Goal: Check status: Check status

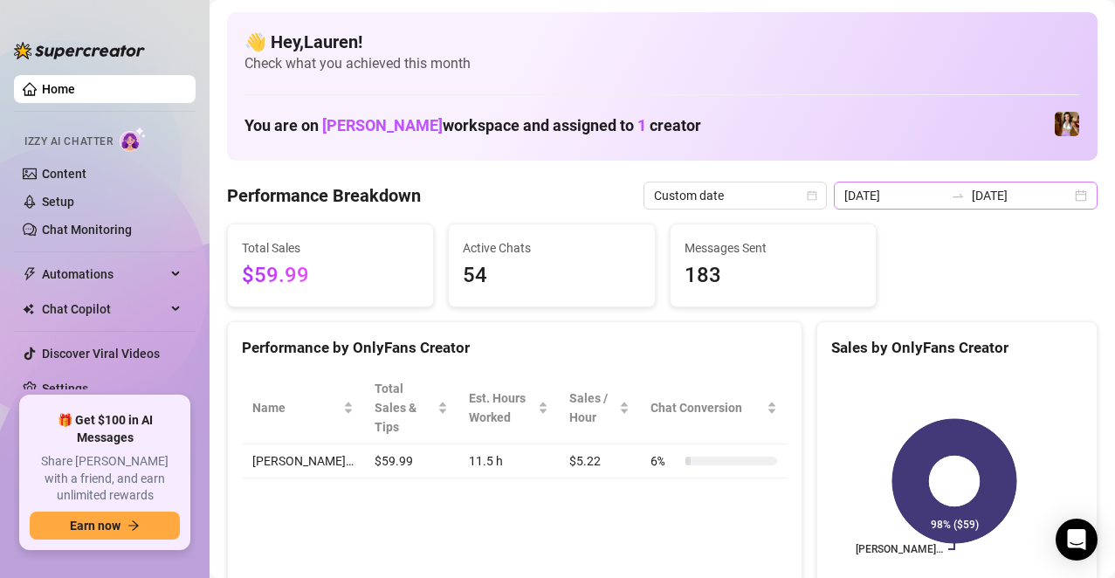
click at [1023, 208] on div "[DATE] [DATE]" at bounding box center [966, 196] width 264 height 28
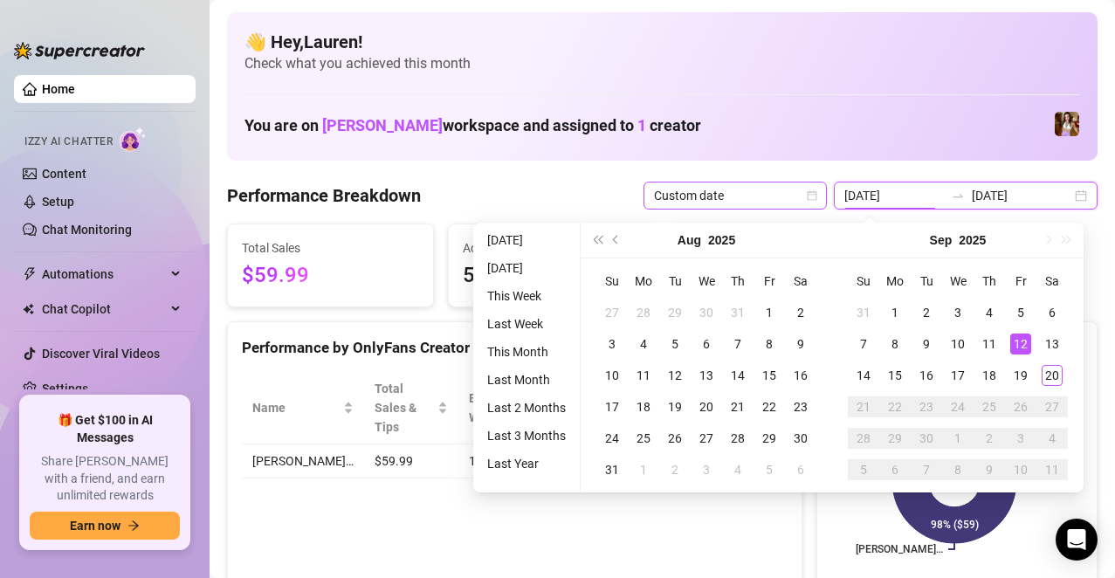
click at [814, 189] on span "Custom date" at bounding box center [735, 195] width 162 height 26
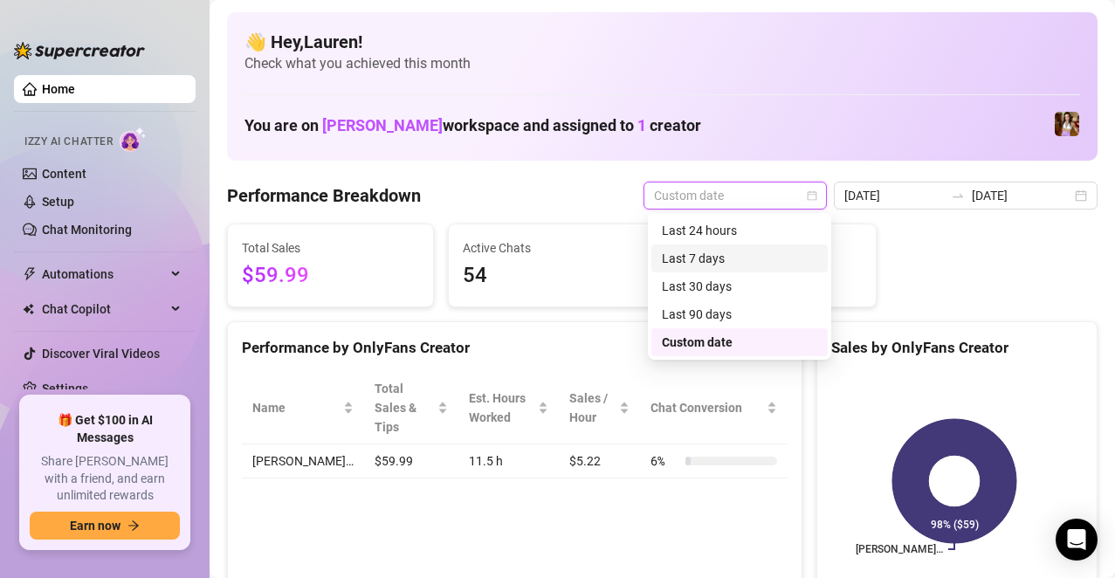
click at [772, 258] on div "Last 7 days" at bounding box center [739, 258] width 155 height 19
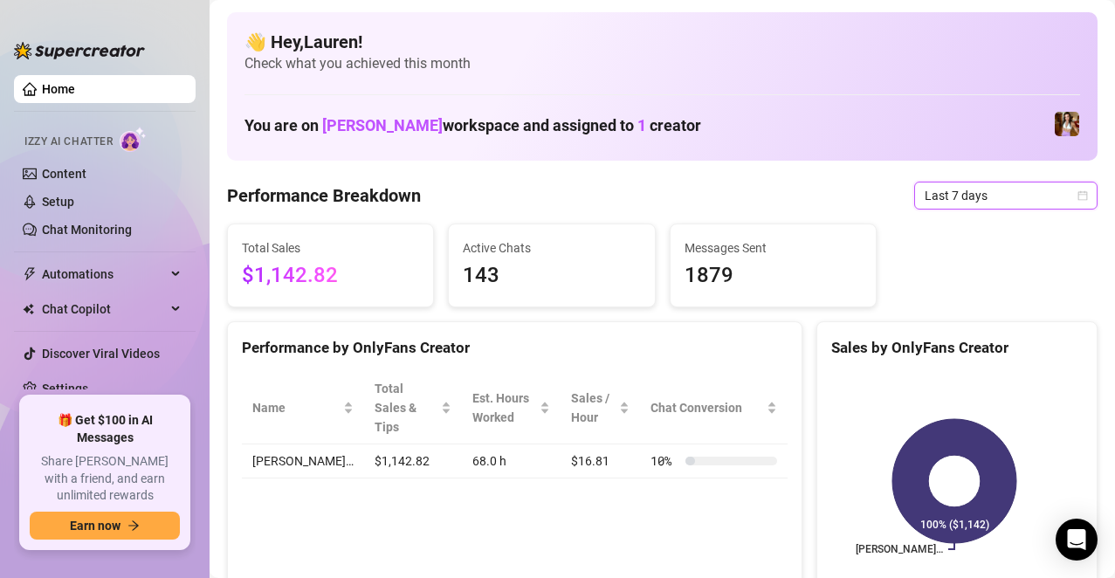
click at [1078, 196] on icon "calendar" at bounding box center [1083, 195] width 10 height 10
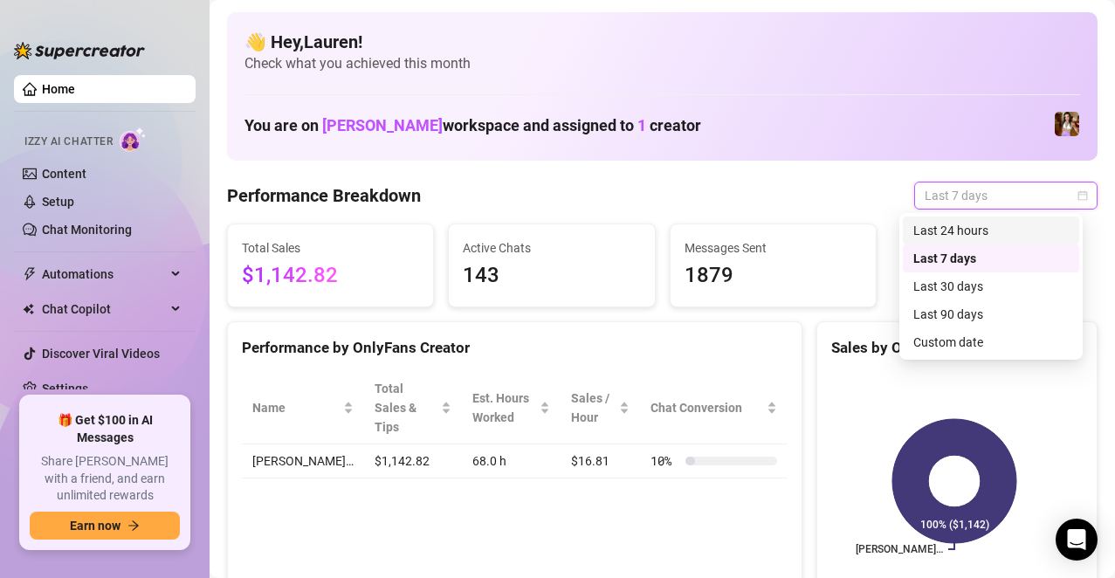
click at [1001, 237] on div "Last 24 hours" at bounding box center [990, 230] width 155 height 19
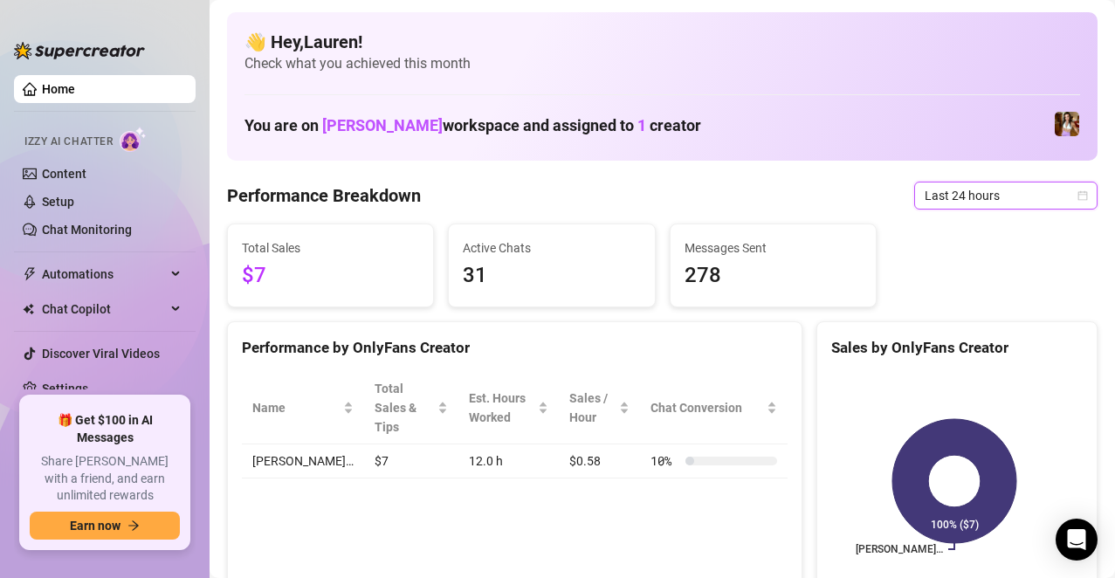
click at [1068, 204] on span "Last 24 hours" at bounding box center [1005, 195] width 162 height 26
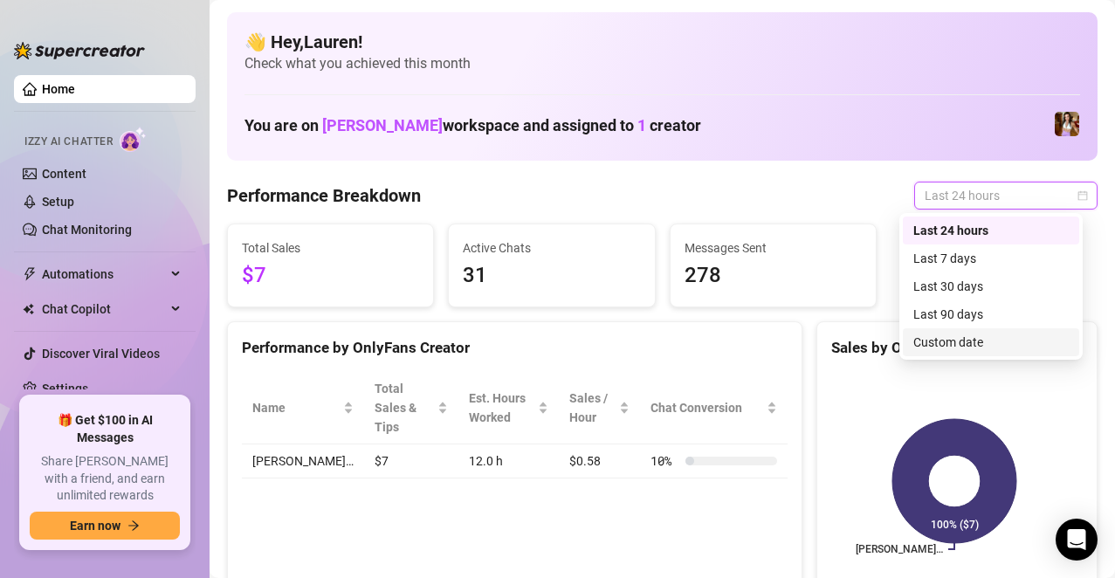
click at [955, 343] on div "Custom date" at bounding box center [990, 342] width 155 height 19
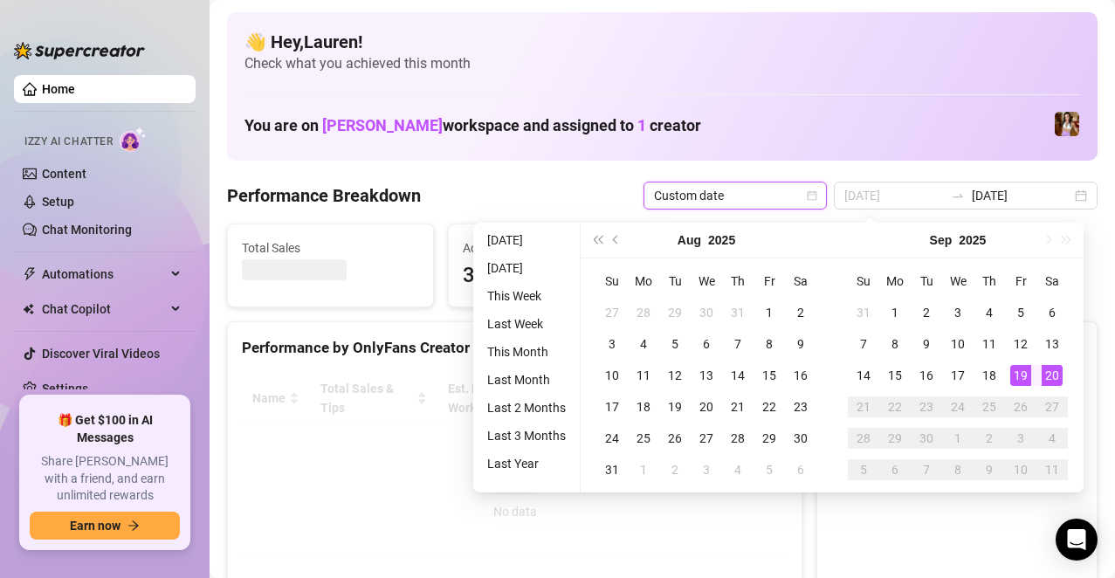
type input "[DATE]"
click at [1027, 372] on div "19" at bounding box center [1020, 375] width 21 height 21
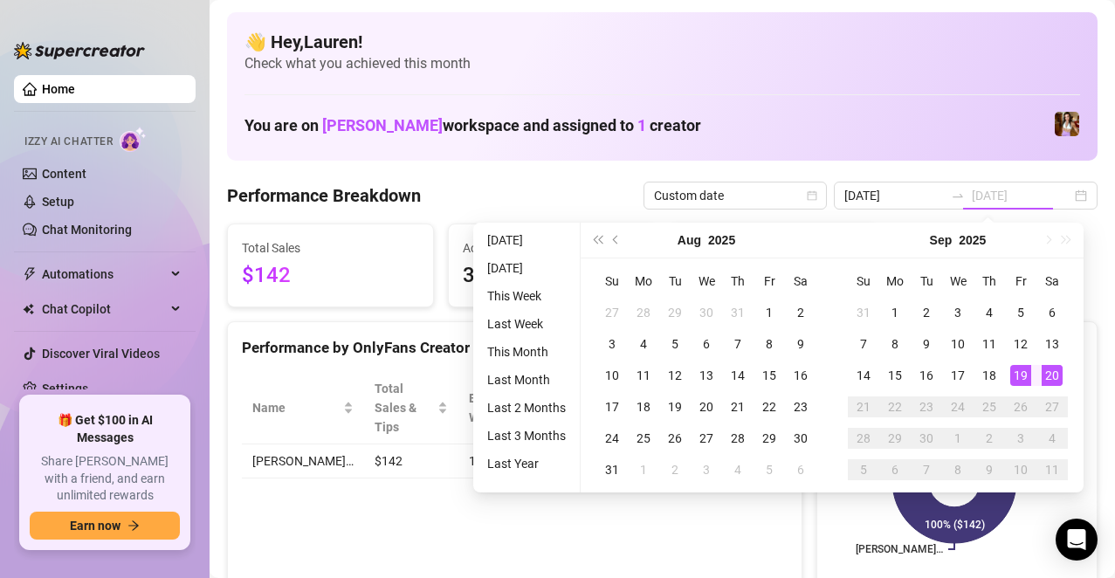
click at [1047, 370] on div "20" at bounding box center [1051, 375] width 21 height 21
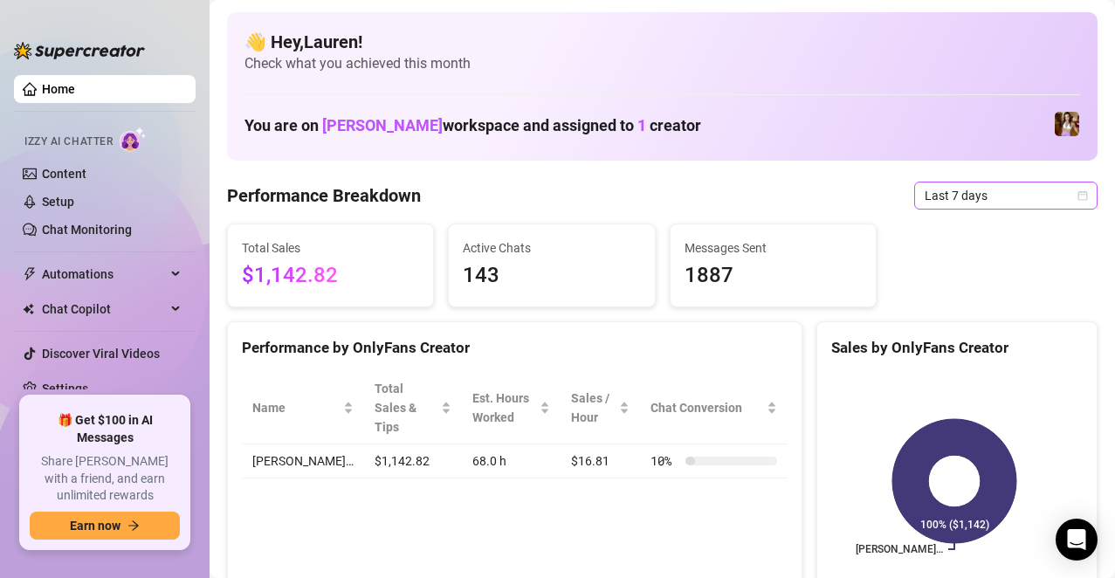
click at [1078, 200] on icon "calendar" at bounding box center [1083, 195] width 10 height 10
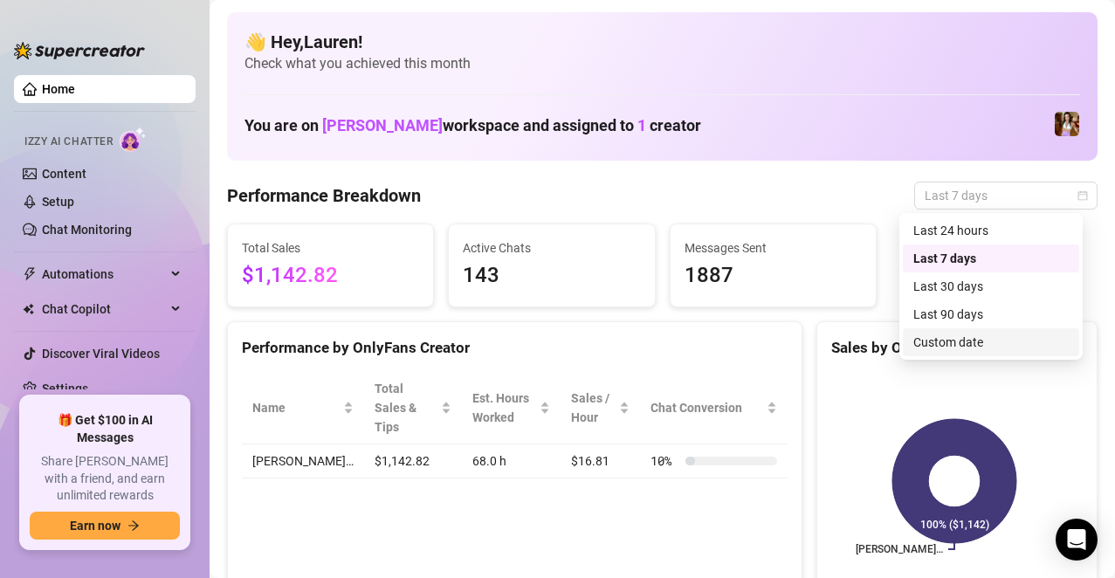
click at [954, 343] on div "Custom date" at bounding box center [990, 342] width 155 height 19
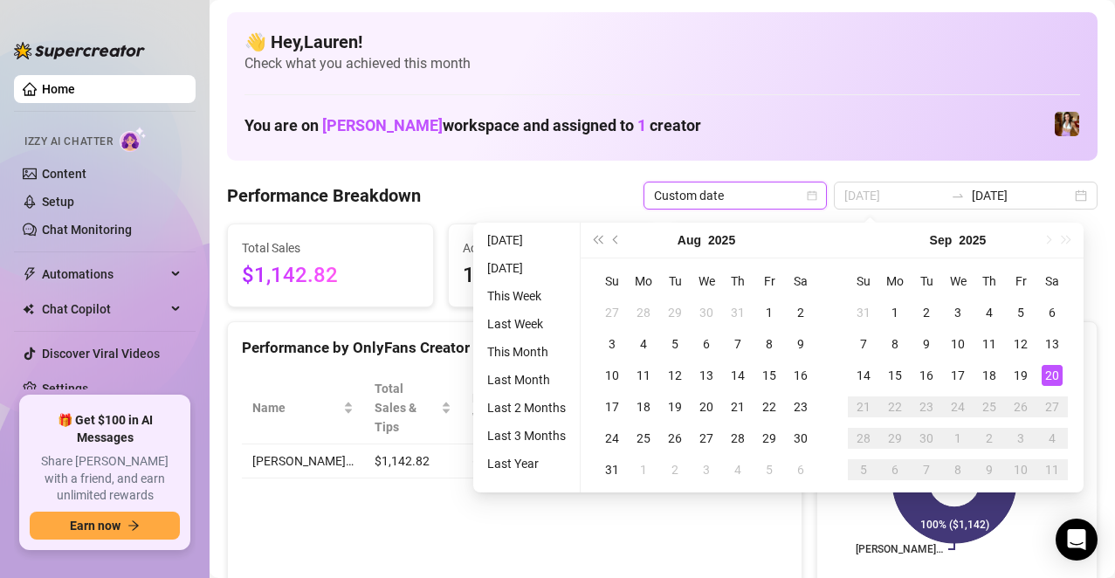
type input "[DATE]"
click at [1046, 366] on div "20" at bounding box center [1051, 375] width 21 height 21
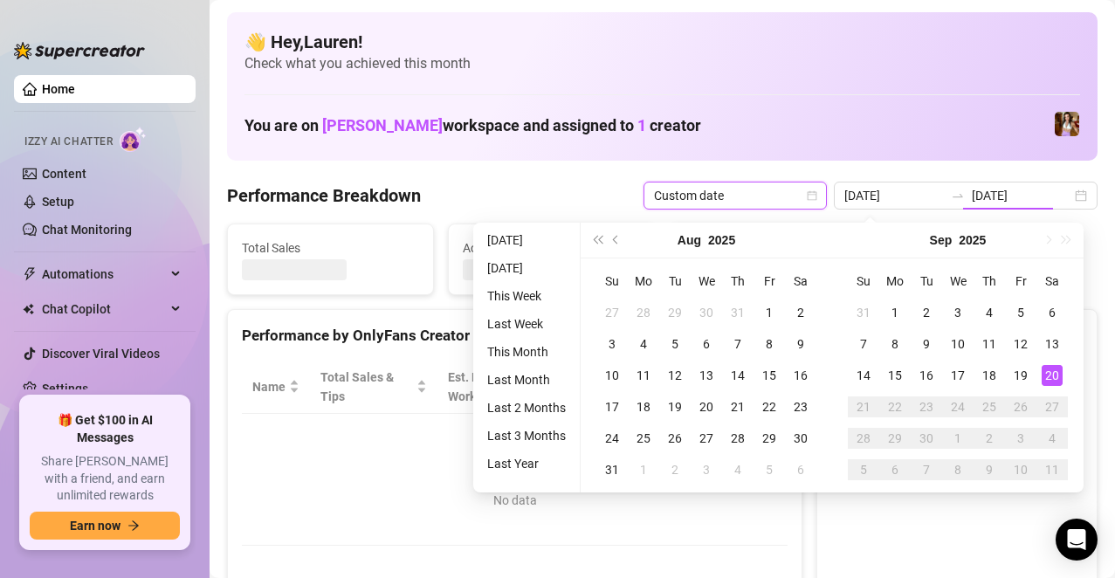
type input "[DATE]"
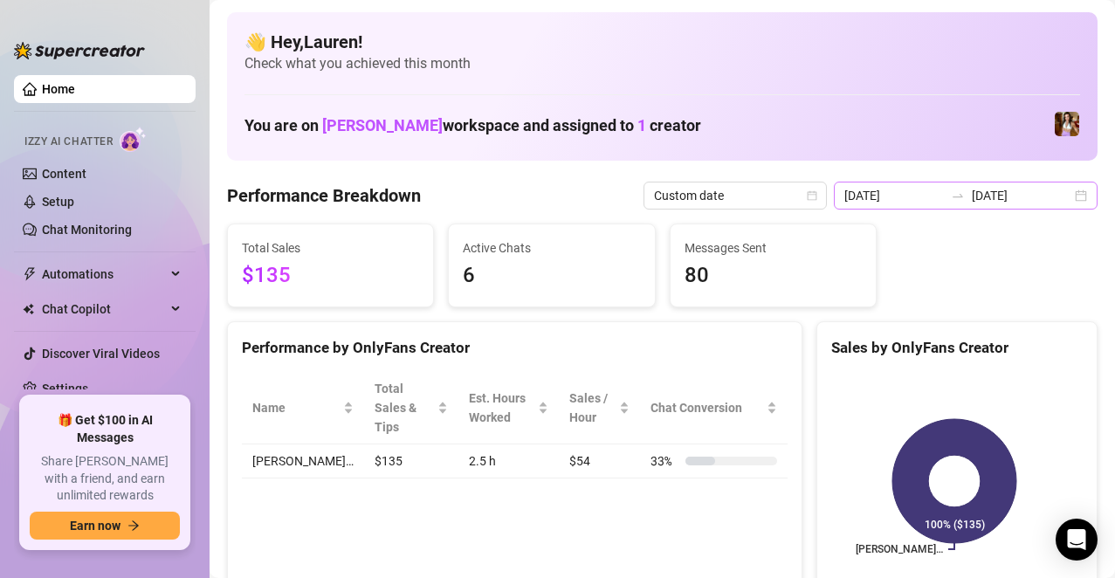
click at [1065, 200] on div "2025-09-20 2025-09-20" at bounding box center [966, 196] width 264 height 28
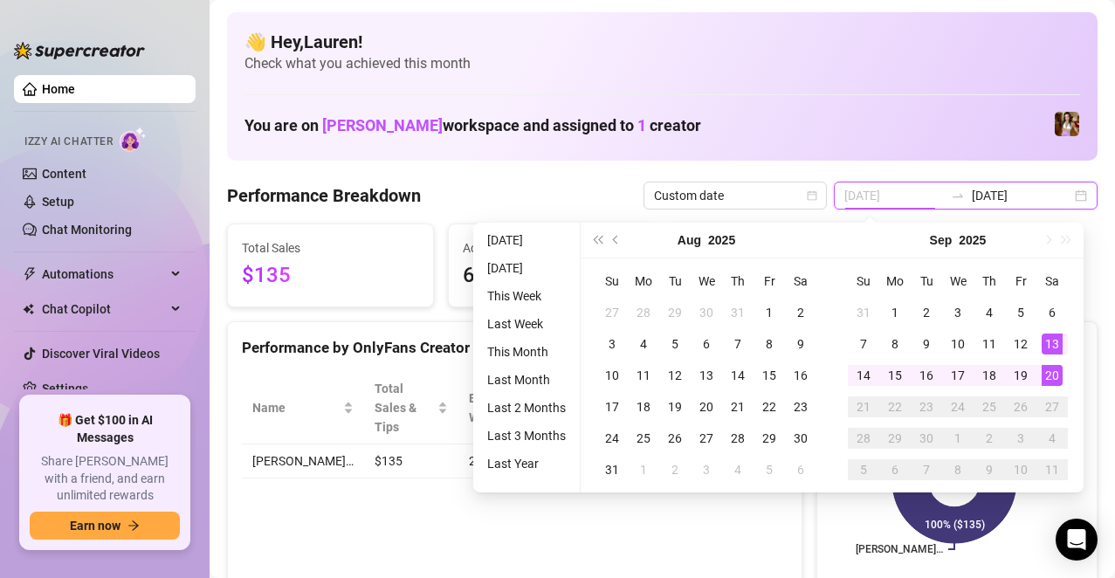
type input "[DATE]"
click at [1051, 375] on div "20" at bounding box center [1051, 375] width 21 height 21
